Goal: Task Accomplishment & Management: Complete application form

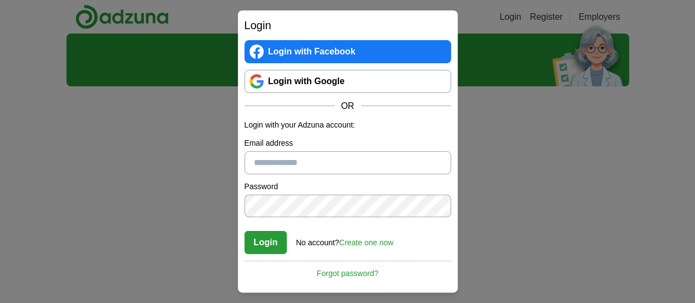
click at [175, 219] on div "Login Login with Facebook Login with Google OR Login with your Adzuna account: …" at bounding box center [347, 151] width 695 height 303
click at [334, 163] on input "Email address" at bounding box center [348, 162] width 207 height 23
type input "**********"
click at [245, 231] on button "Login" at bounding box center [266, 242] width 43 height 23
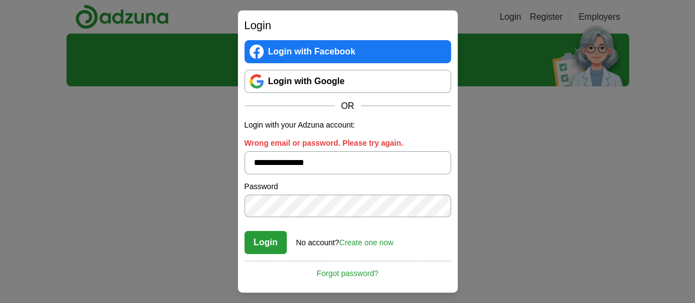
click at [245, 231] on button "Login" at bounding box center [266, 242] width 43 height 23
click at [323, 94] on div "Login with Facebook Login with Google OR" at bounding box center [348, 76] width 207 height 73
click at [322, 85] on link "Login with Google" at bounding box center [348, 81] width 207 height 23
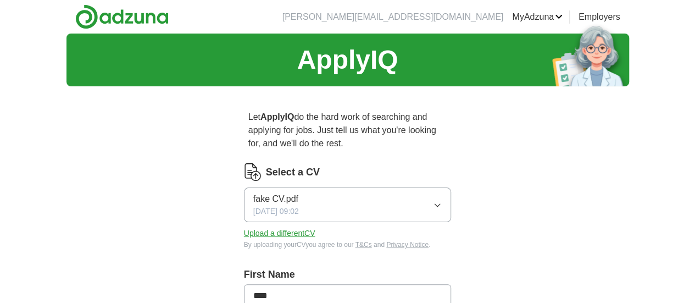
click at [452, 113] on p "Let ApplyIQ do the hard work of searching and applying for jobs. Just tell us w…" at bounding box center [348, 130] width 208 height 48
drag, startPoint x: 464, startPoint y: 131, endPoint x: 213, endPoint y: 102, distance: 252.8
